Goal: Task Accomplishment & Management: Manage account settings

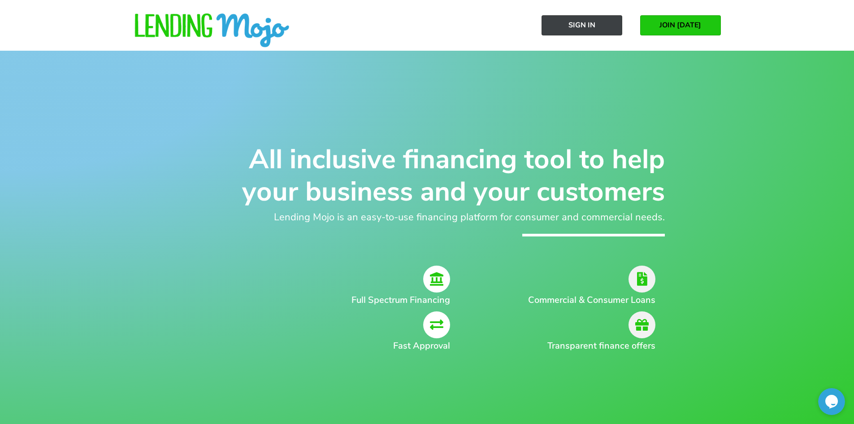
click at [591, 26] on span "Sign In" at bounding box center [582, 25] width 27 height 8
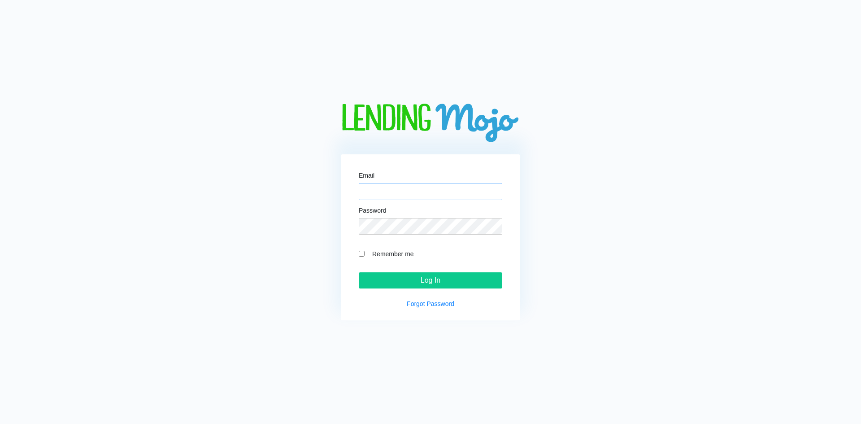
type input "sthegman@gmail.com"
click at [362, 252] on input "Remember me" at bounding box center [362, 254] width 6 height 6
checkbox input "true"
click at [434, 282] on input "Log In" at bounding box center [430, 280] width 143 height 16
